Goal: Task Accomplishment & Management: Complete application form

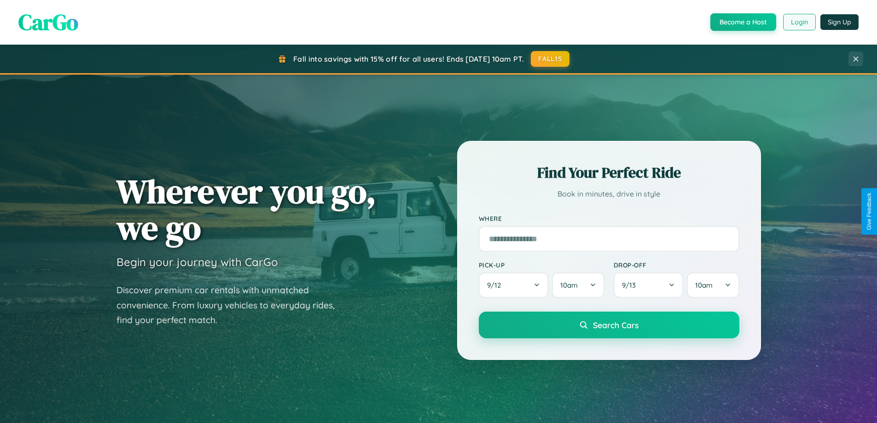
click at [799, 22] on button "Login" at bounding box center [799, 22] width 33 height 17
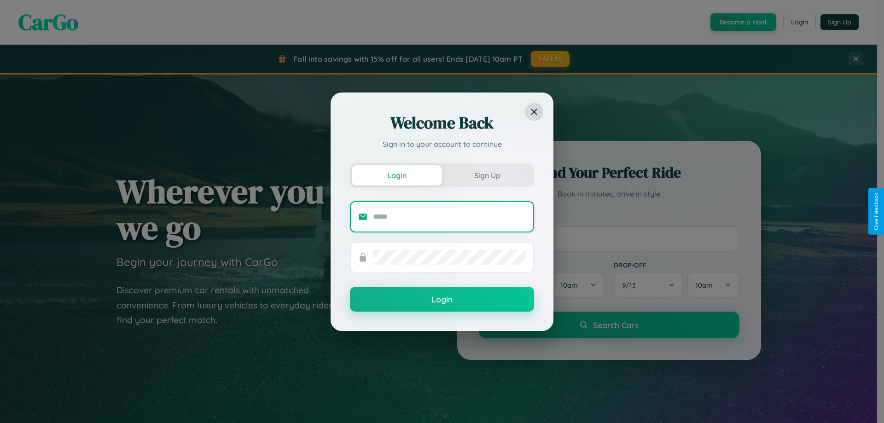
click at [449, 216] on input "text" at bounding box center [449, 217] width 153 height 15
type input "**********"
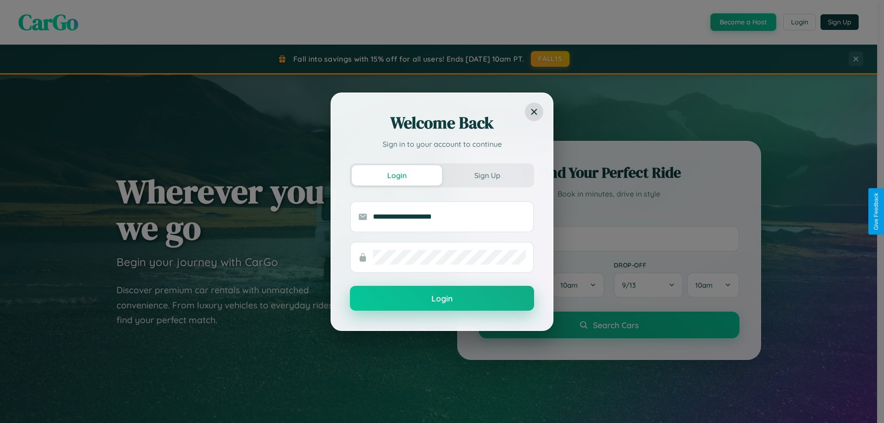
click at [442, 299] on button "Login" at bounding box center [442, 298] width 184 height 25
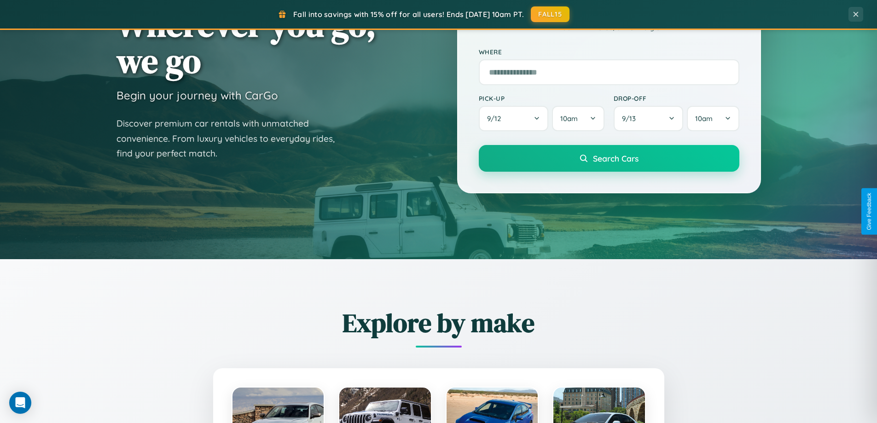
scroll to position [1772, 0]
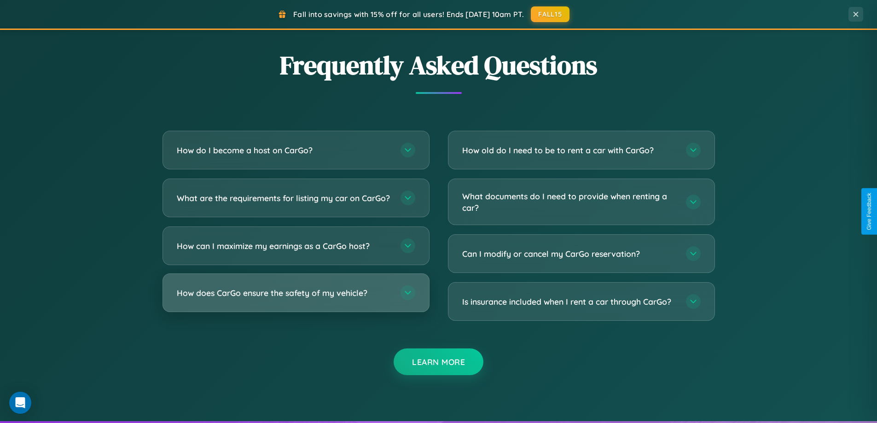
click at [296, 299] on h3 "How does CarGo ensure the safety of my vehicle?" at bounding box center [284, 293] width 215 height 12
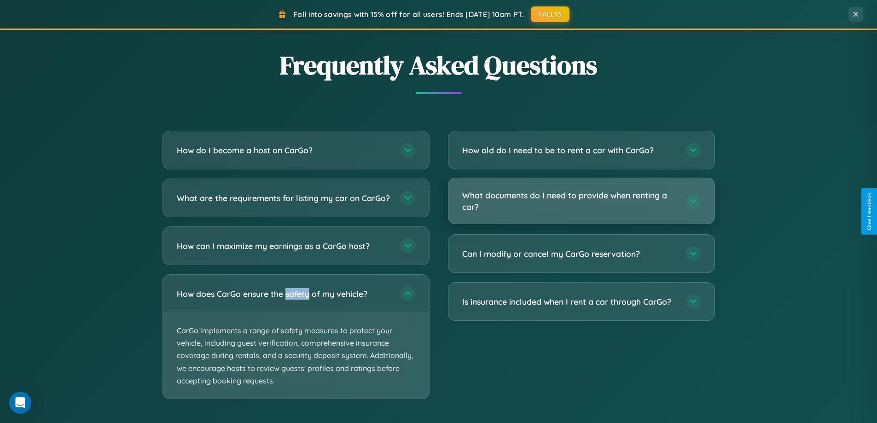
click at [581, 202] on h3 "What documents do I need to provide when renting a car?" at bounding box center [569, 201] width 215 height 23
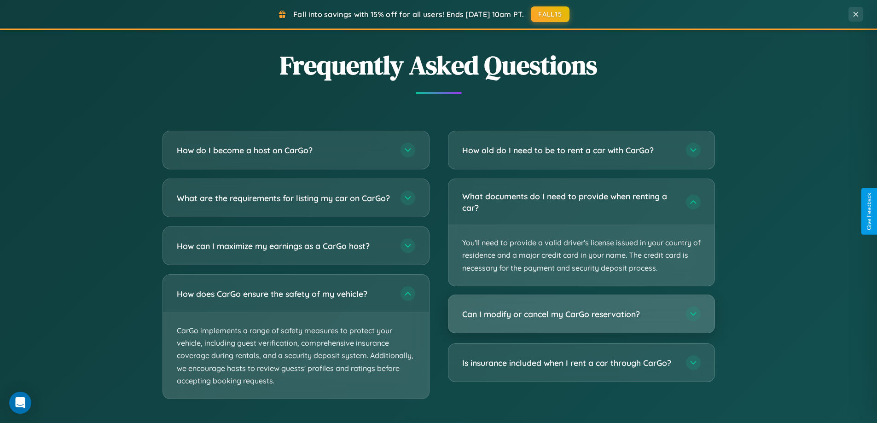
click at [581, 315] on h3 "Can I modify or cancel my CarGo reservation?" at bounding box center [569, 315] width 215 height 12
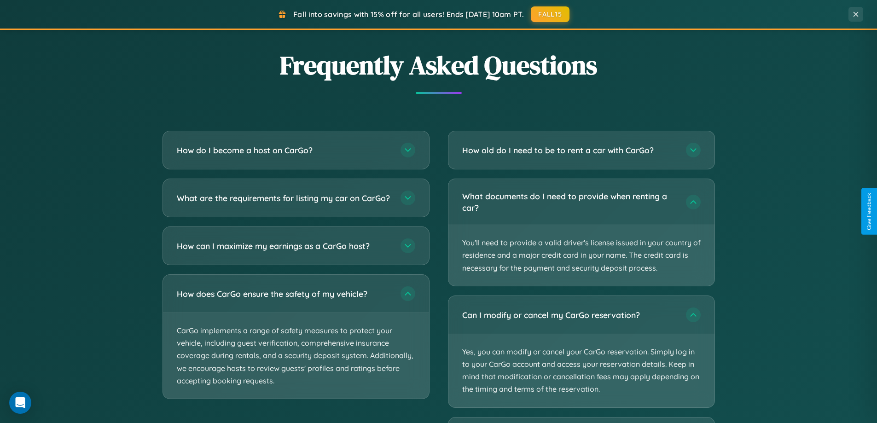
scroll to position [0, 0]
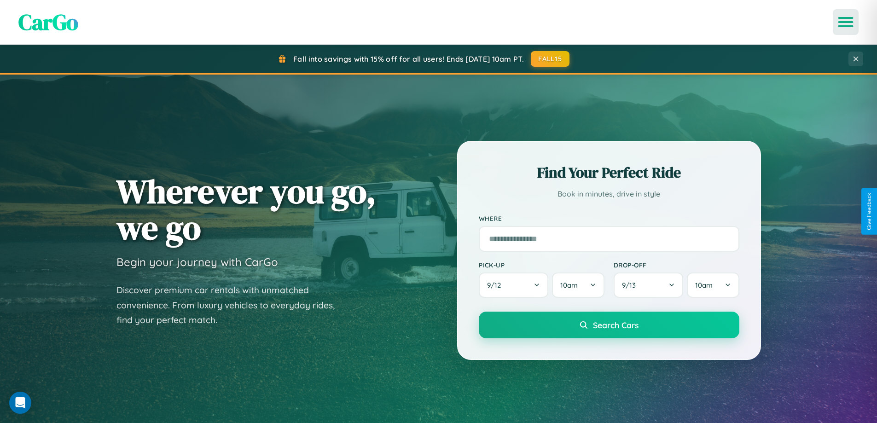
click at [846, 22] on icon "Open menu" at bounding box center [845, 22] width 13 height 8
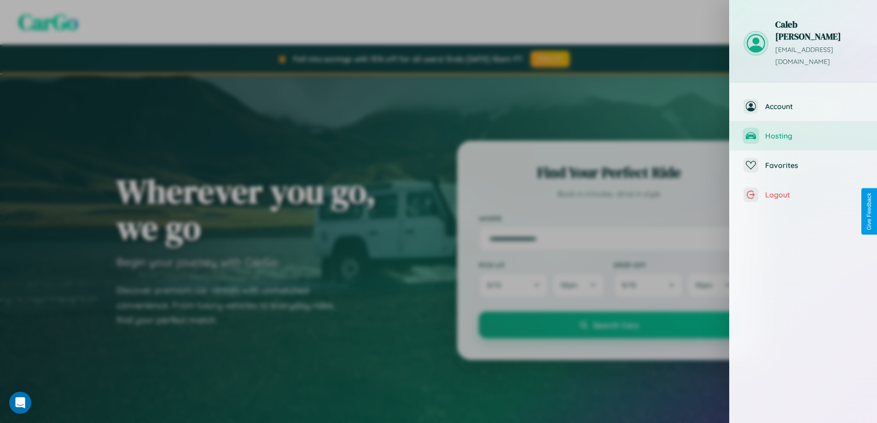
click at [804, 131] on span "Hosting" at bounding box center [814, 135] width 98 height 9
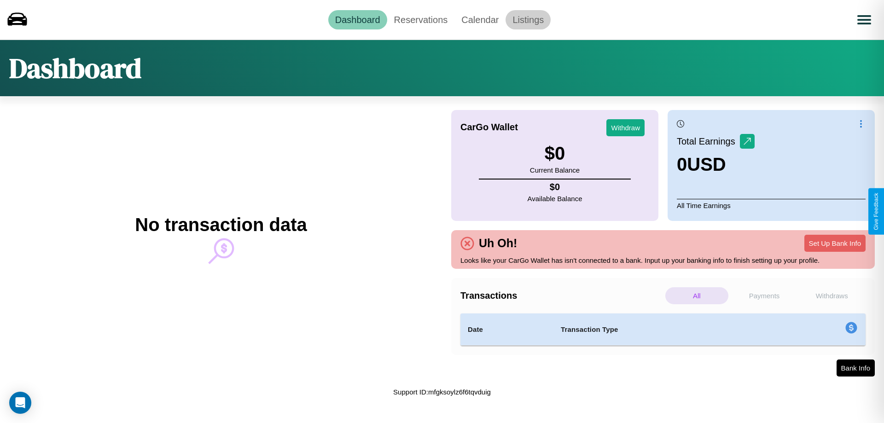
click at [528, 19] on link "Listings" at bounding box center [528, 19] width 45 height 19
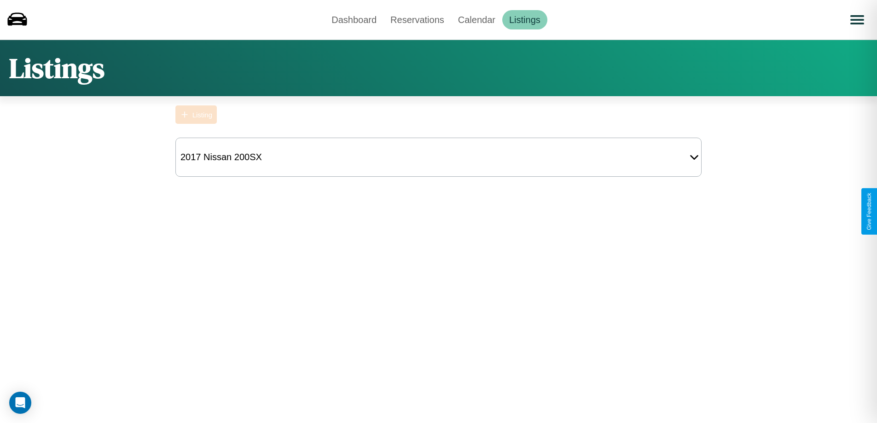
click at [196, 115] on div "Listing" at bounding box center [202, 115] width 20 height 8
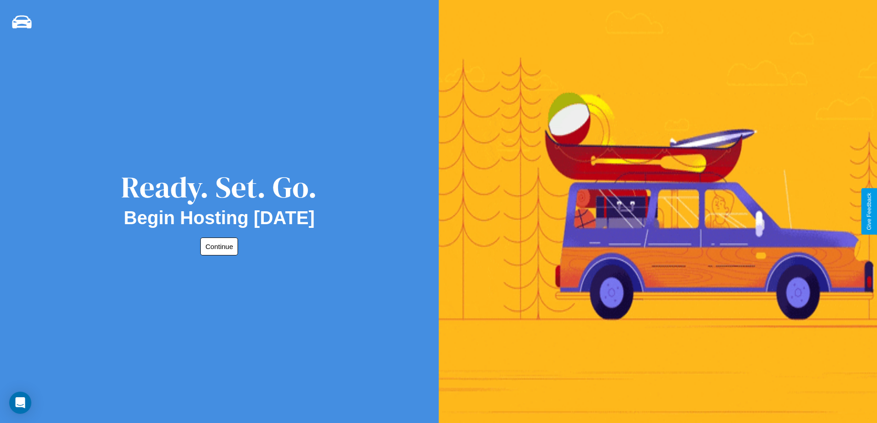
click at [217, 246] on button "Continue" at bounding box center [219, 247] width 38 height 18
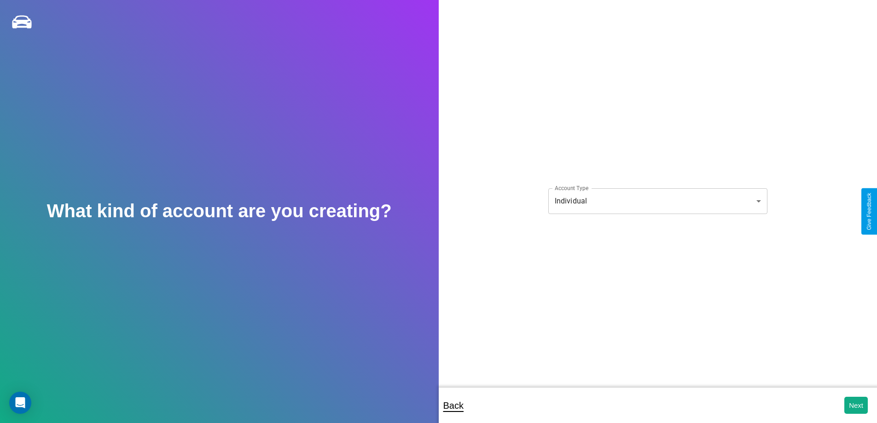
click at [658, 201] on body "**********" at bounding box center [438, 218] width 877 height 436
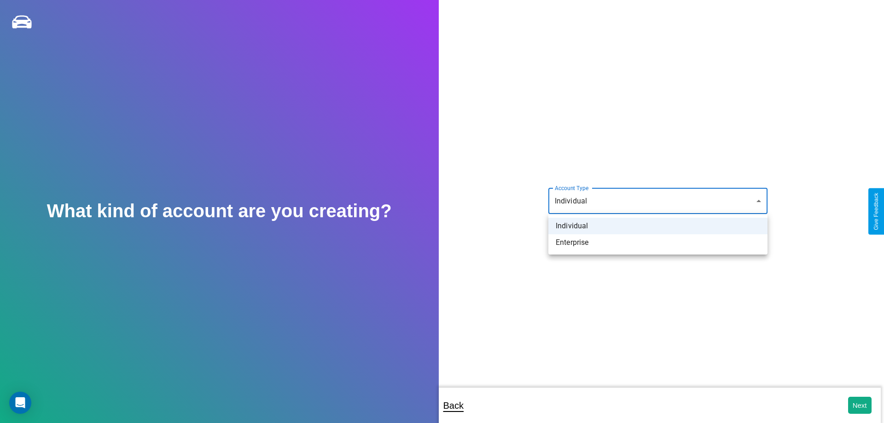
click at [658, 226] on li "Individual" at bounding box center [657, 226] width 219 height 17
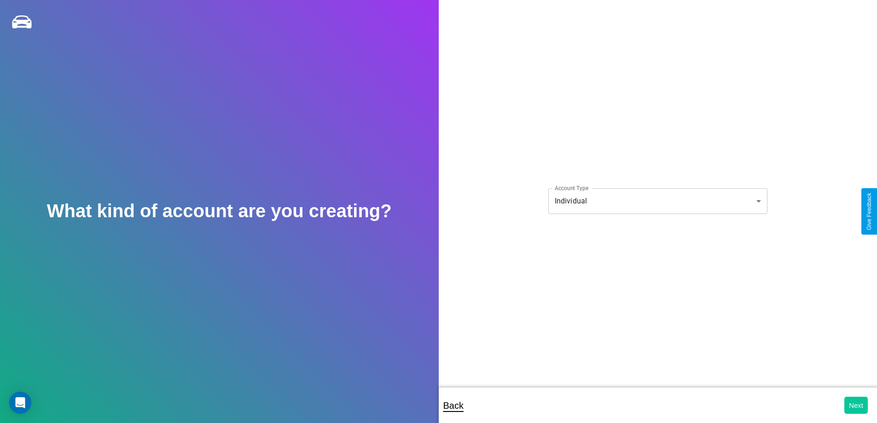
click at [856, 405] on button "Next" at bounding box center [856, 405] width 23 height 17
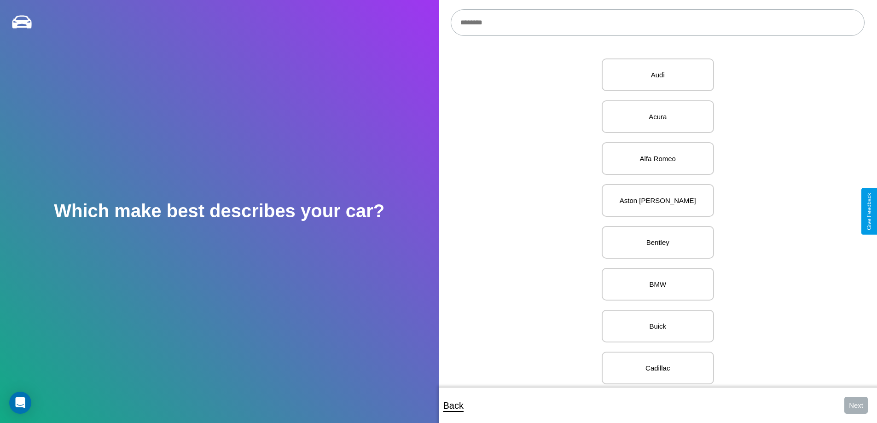
click at [658, 23] on input "text" at bounding box center [658, 22] width 414 height 27
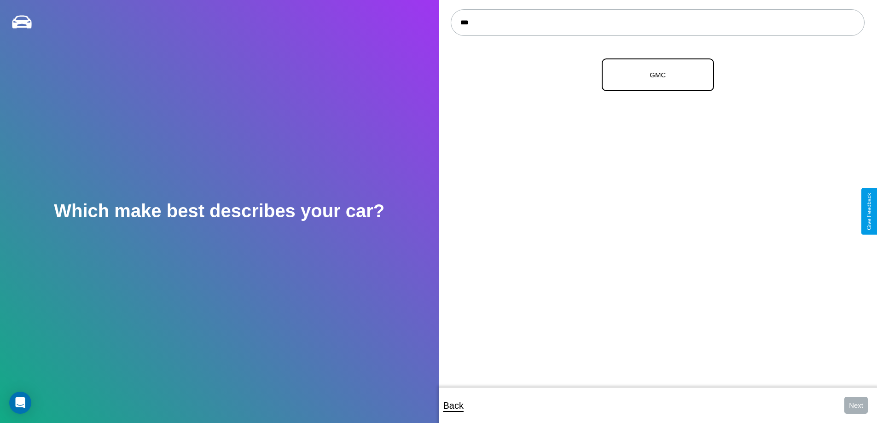
type input "***"
click at [654, 75] on p "GMC" at bounding box center [658, 75] width 92 height 12
click at [856, 405] on button "Next" at bounding box center [856, 405] width 23 height 17
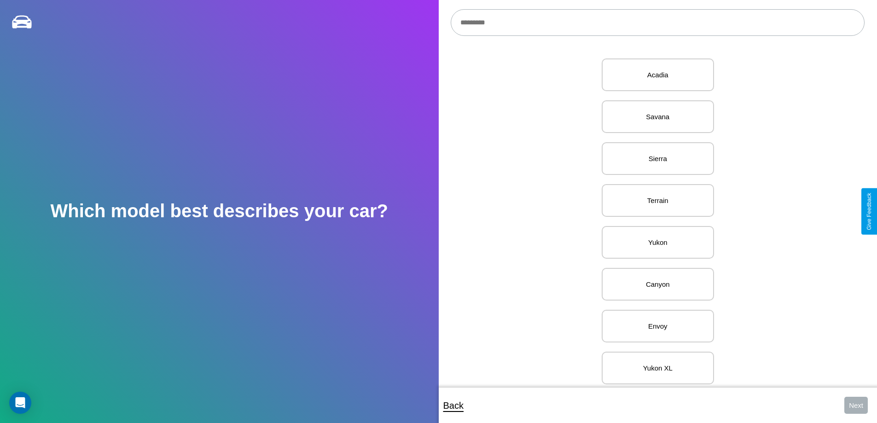
click at [658, 23] on input "text" at bounding box center [658, 22] width 414 height 27
type input "**********"
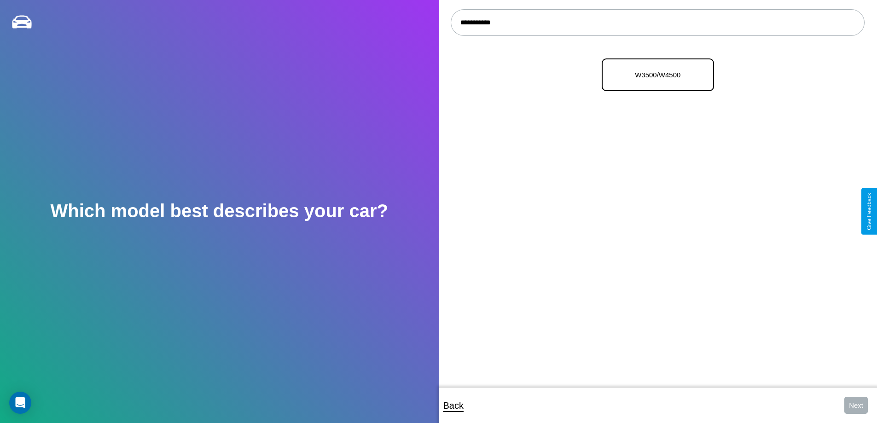
click at [654, 75] on p "W3500/W4500" at bounding box center [658, 75] width 92 height 12
click at [856, 405] on button "Next" at bounding box center [856, 405] width 23 height 17
